Goal: Task Accomplishment & Management: Manage account settings

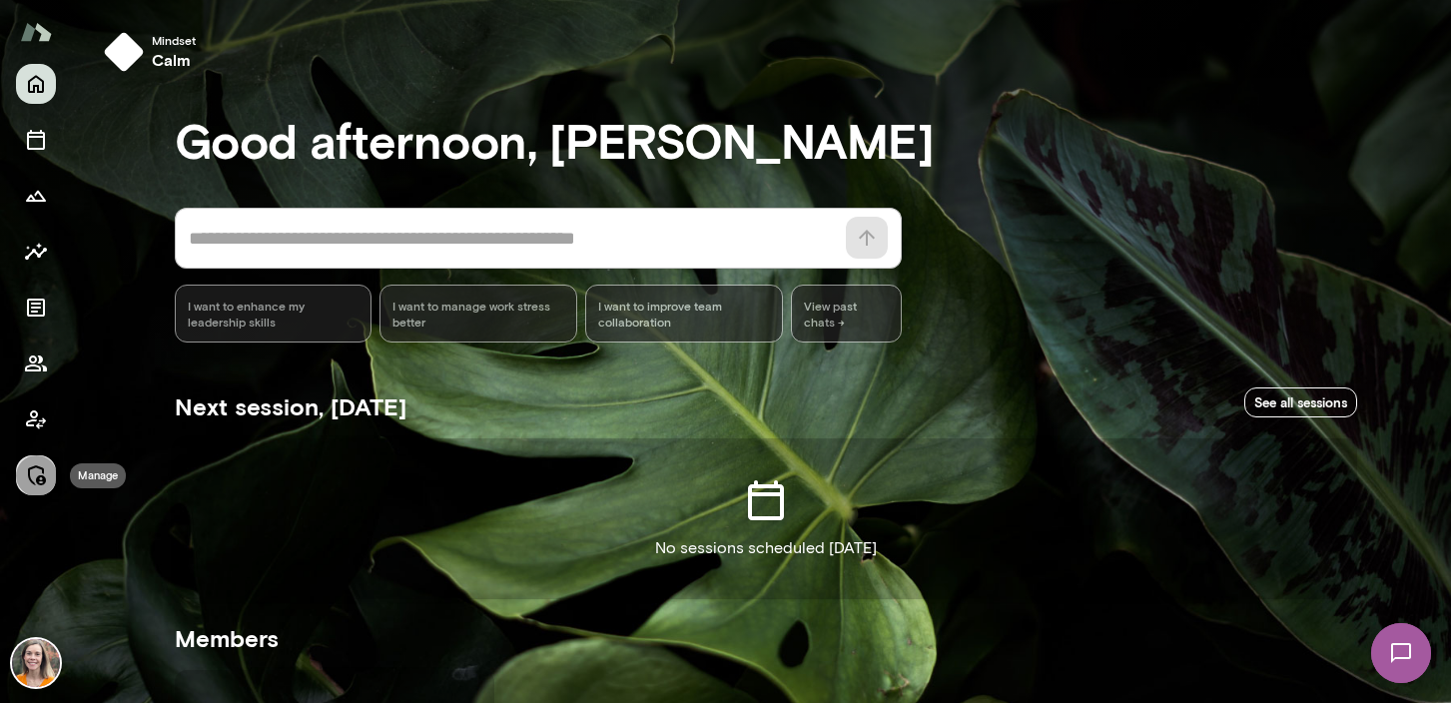
click at [35, 475] on icon "Manage" at bounding box center [36, 475] width 24 height 24
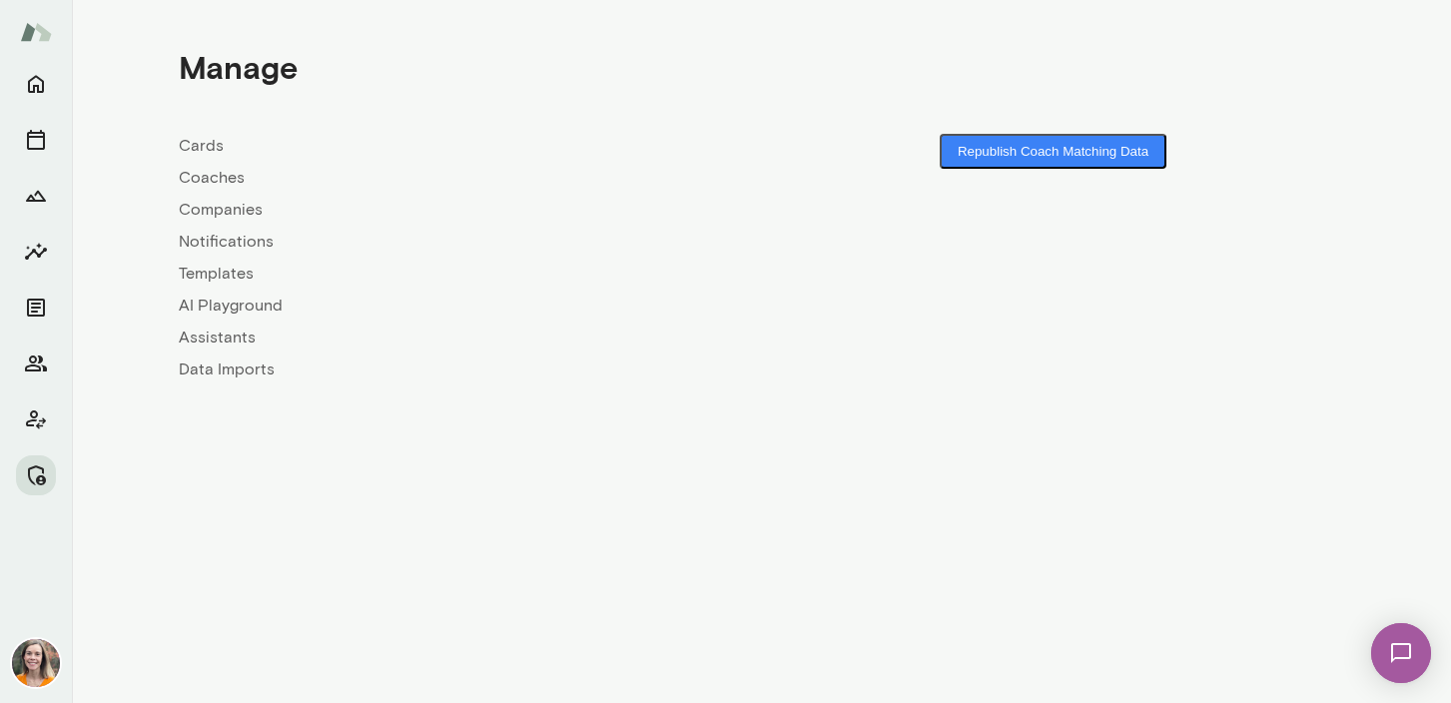
click at [209, 178] on link "Coaches" at bounding box center [470, 178] width 583 height 24
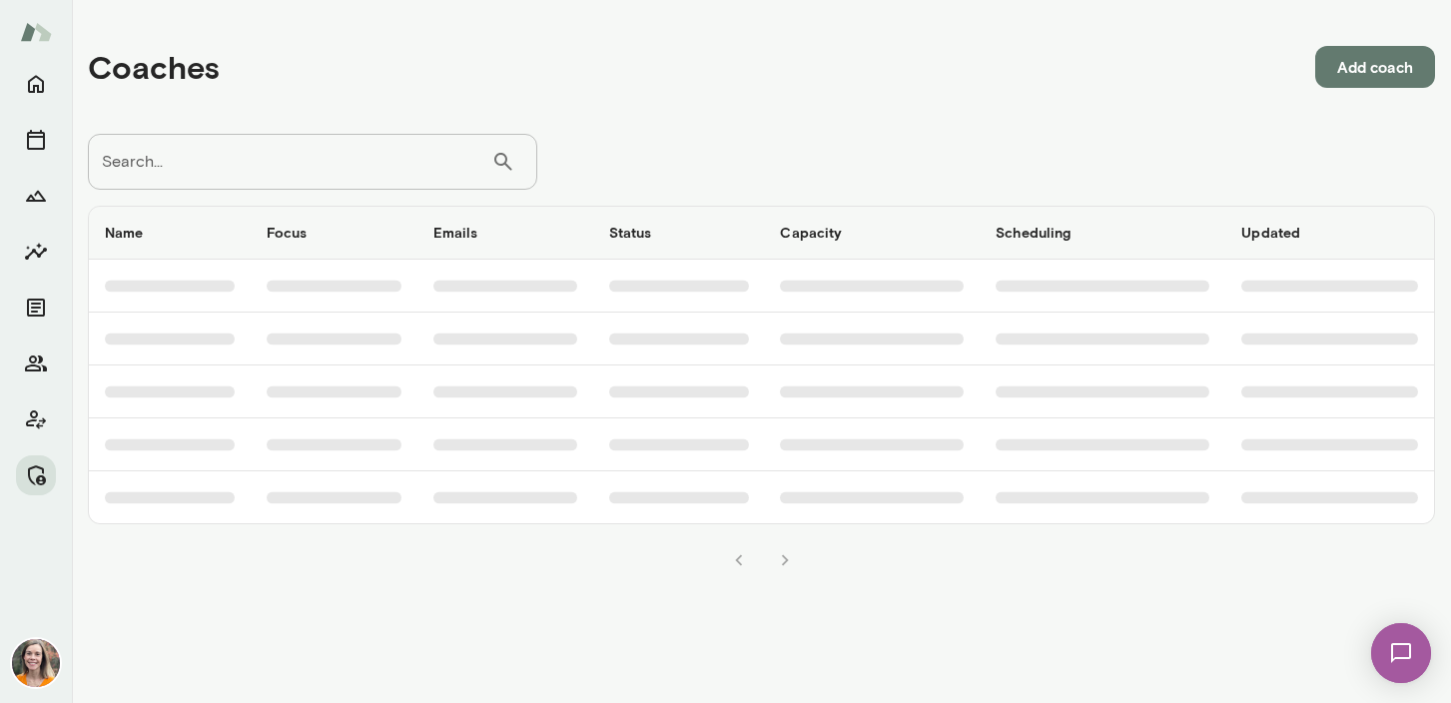
click at [230, 165] on input "Search..." at bounding box center [289, 162] width 403 height 56
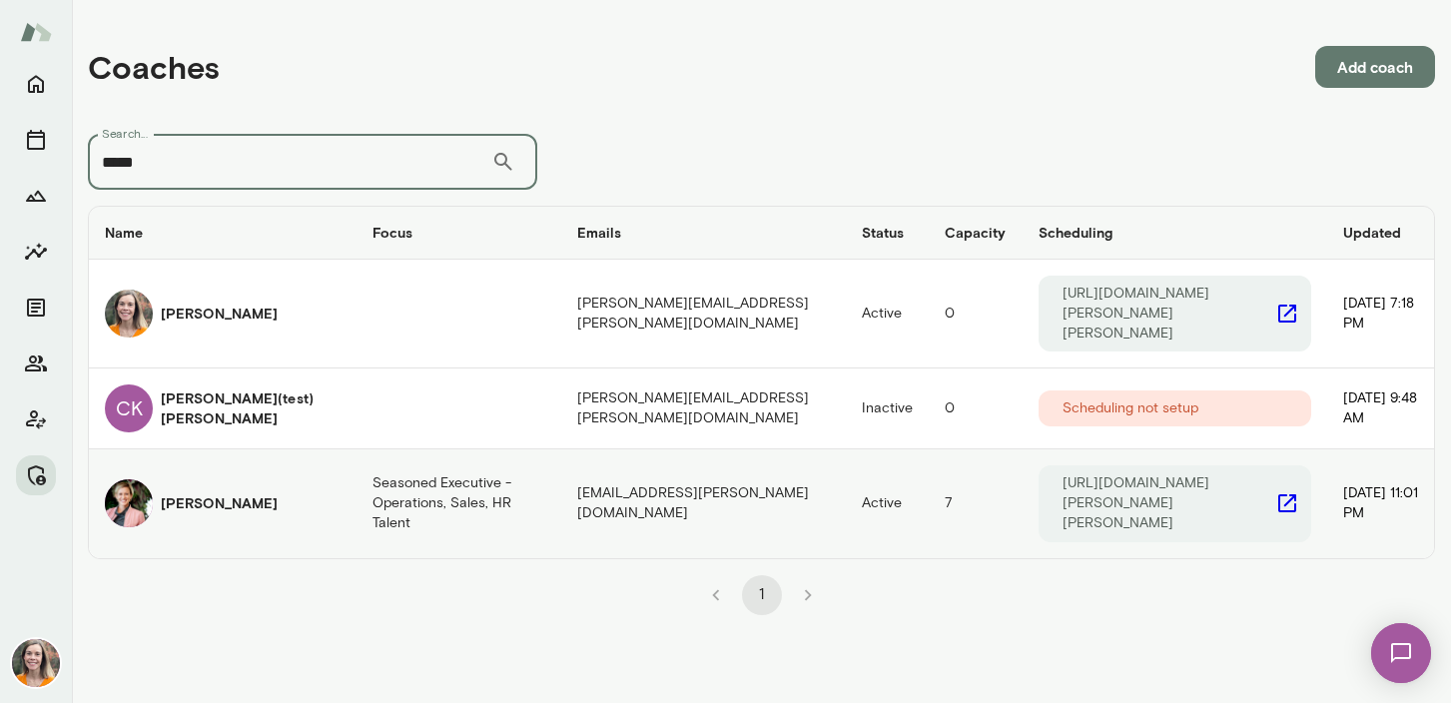
type input "*****"
click at [199, 493] on h6 "[PERSON_NAME]" at bounding box center [219, 503] width 117 height 20
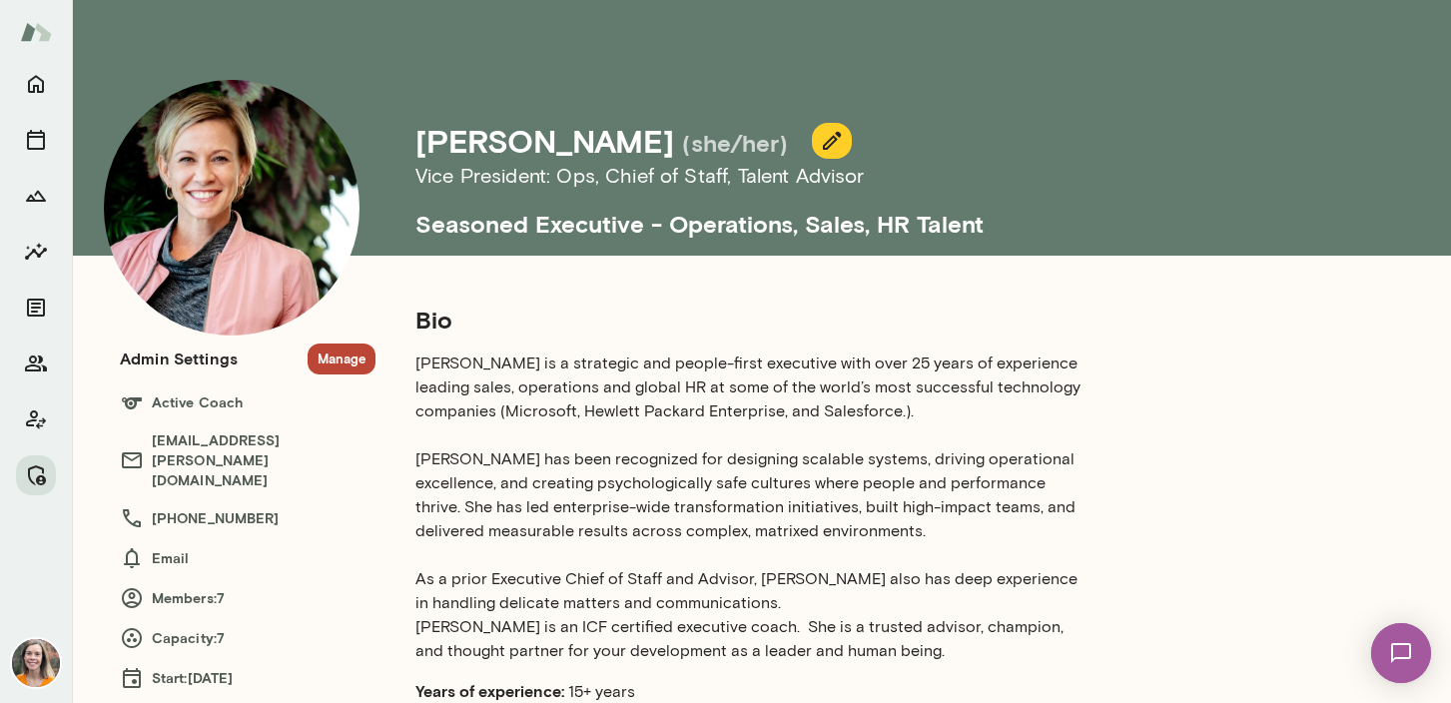
click at [346, 359] on button "Manage" at bounding box center [342, 358] width 68 height 31
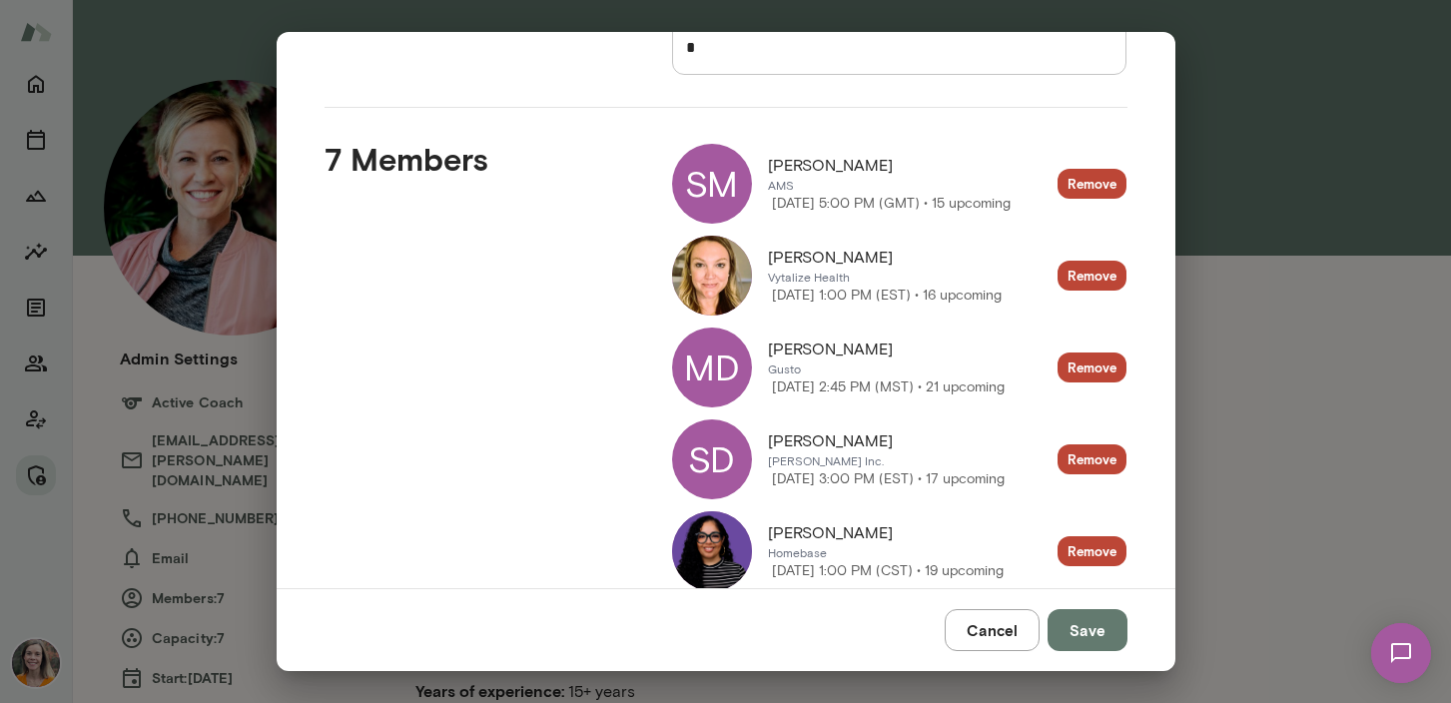
scroll to position [210, 0]
click at [712, 369] on div "MD" at bounding box center [712, 367] width 80 height 80
